Goal: Task Accomplishment & Management: Use online tool/utility

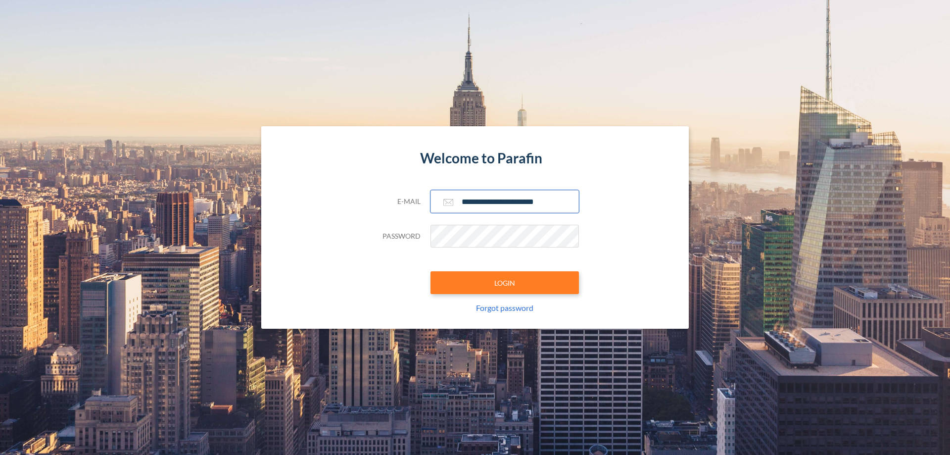
type input "**********"
click at [505, 283] on button "LOGIN" at bounding box center [505, 282] width 149 height 23
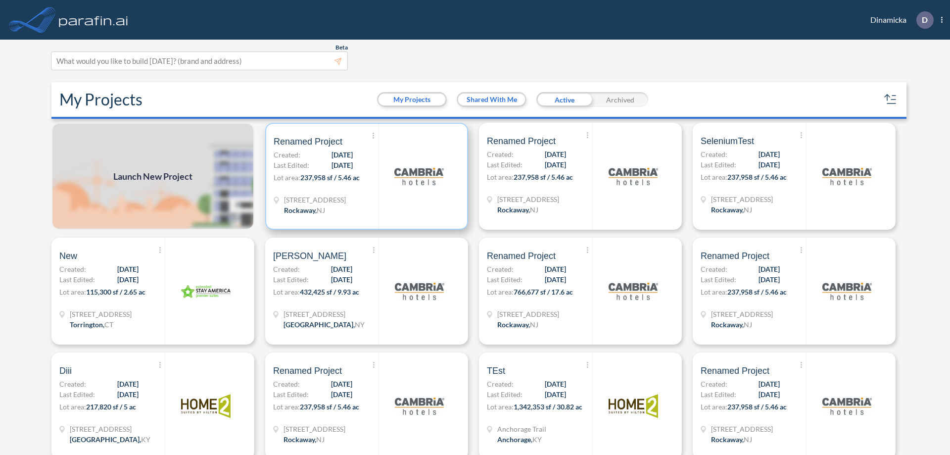
scroll to position [2, 0]
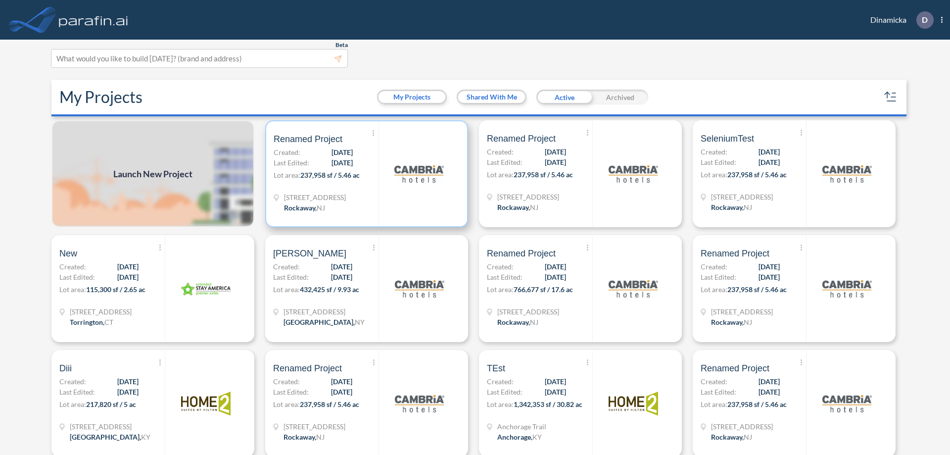
click at [365, 174] on p "Lot area: 237,958 sf / 5.46 ac" at bounding box center [326, 177] width 105 height 14
